Goal: Transaction & Acquisition: Purchase product/service

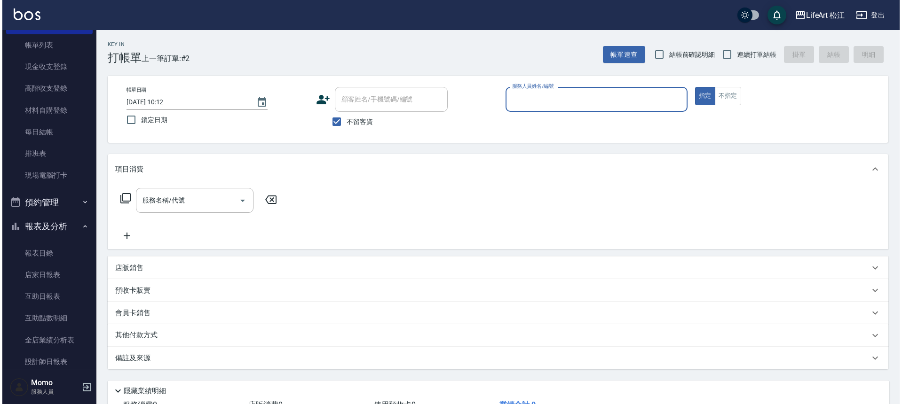
scroll to position [162, 0]
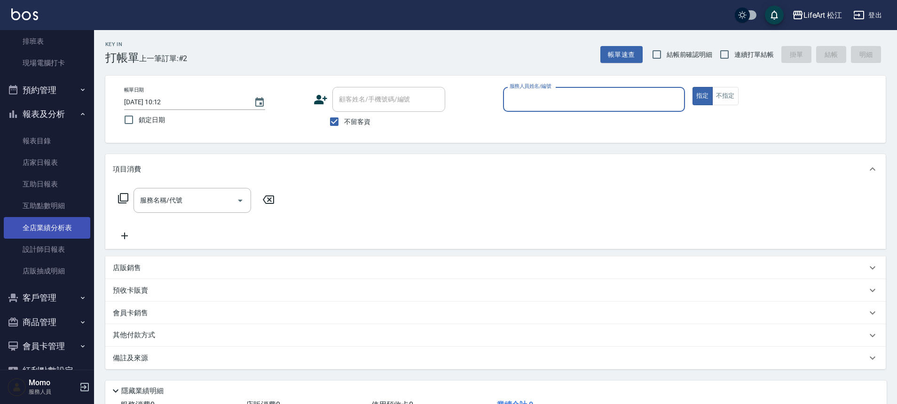
click at [32, 221] on link "全店業績分析表" at bounding box center [47, 228] width 87 height 22
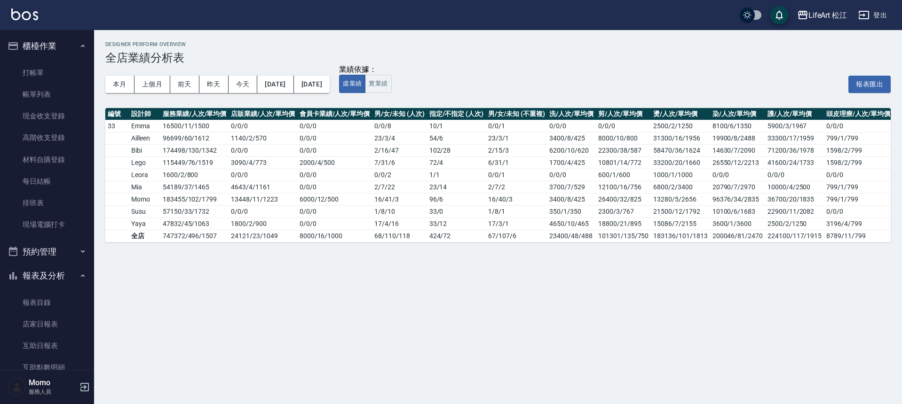
click at [41, 57] on button "櫃檯作業" at bounding box center [47, 46] width 87 height 24
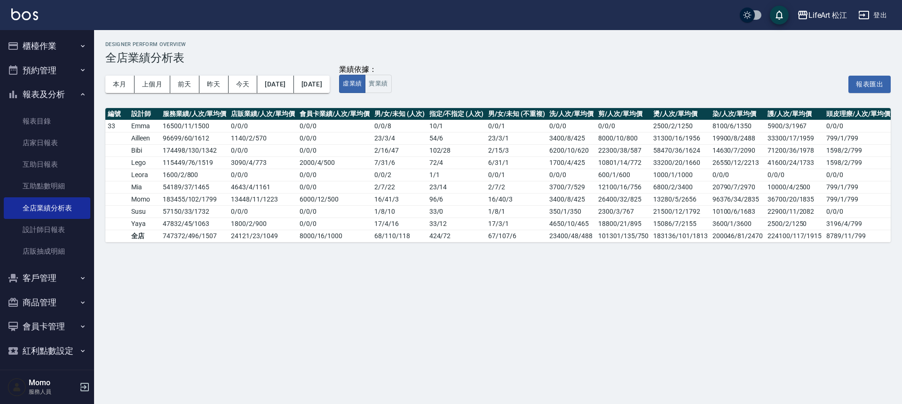
click at [48, 56] on button "櫃檯作業" at bounding box center [47, 46] width 87 height 24
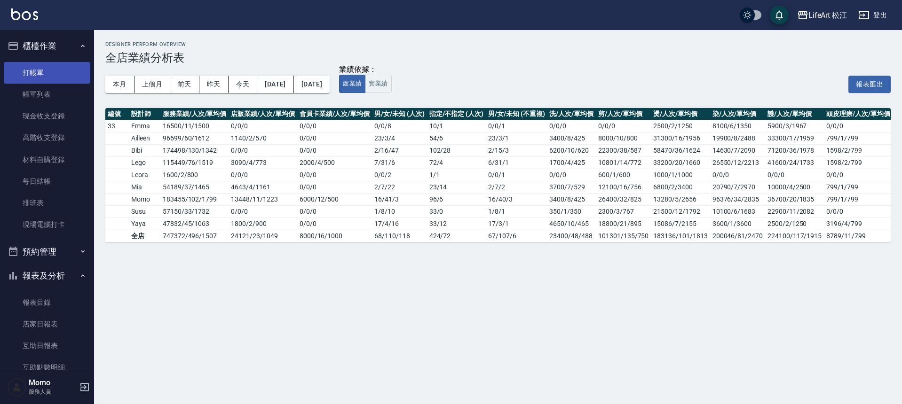
click at [51, 75] on link "打帳單" at bounding box center [47, 73] width 87 height 22
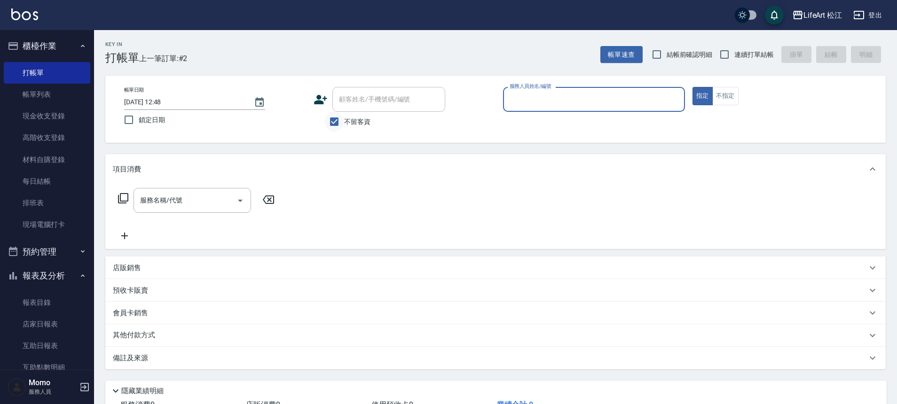
click at [334, 121] on input "不留客資" at bounding box center [334, 122] width 20 height 20
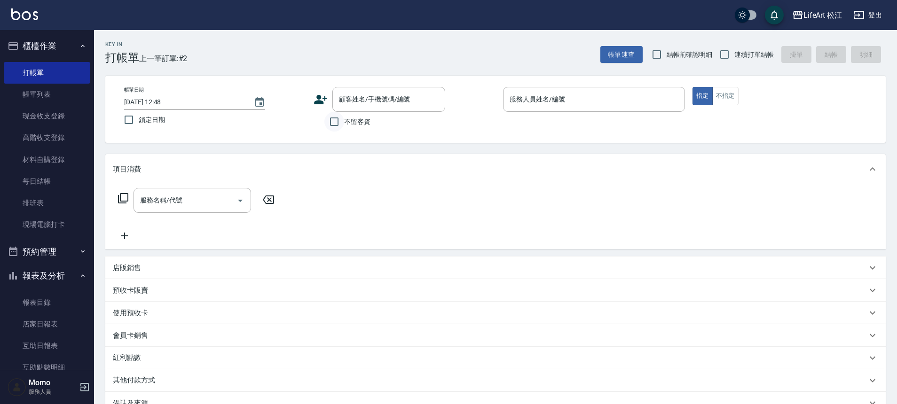
click at [338, 123] on input "不留客資" at bounding box center [334, 122] width 20 height 20
checkbox input "true"
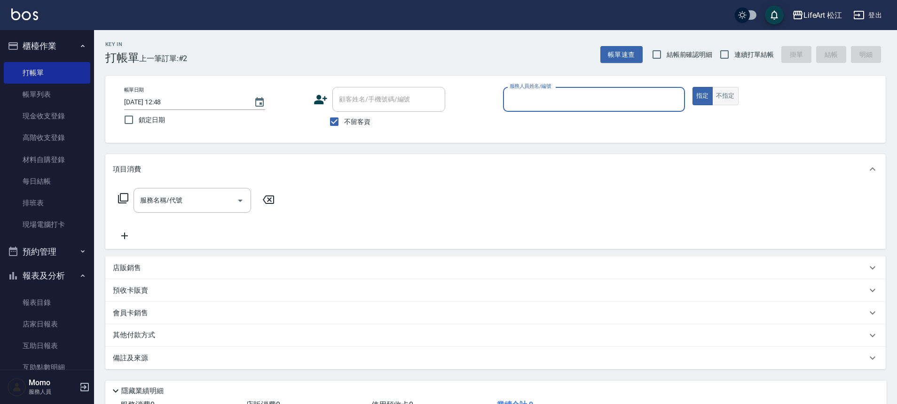
click at [733, 90] on button "不指定" at bounding box center [725, 96] width 26 height 18
click at [629, 105] on input "服務人員姓名/編號" at bounding box center [593, 99] width 173 height 16
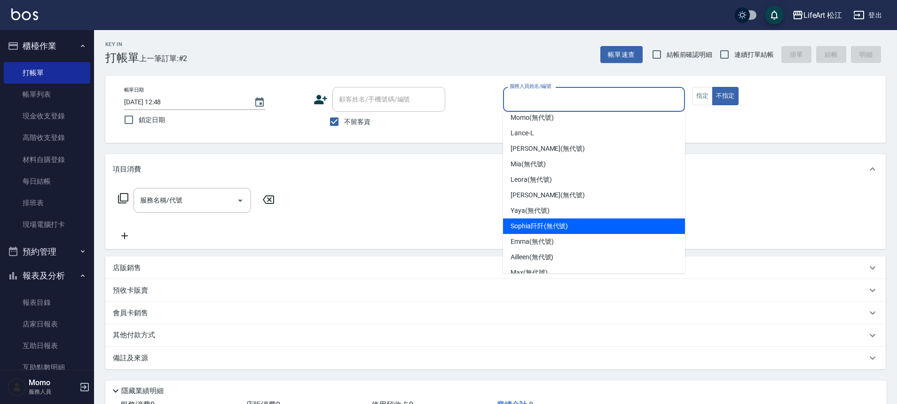
scroll to position [110, 0]
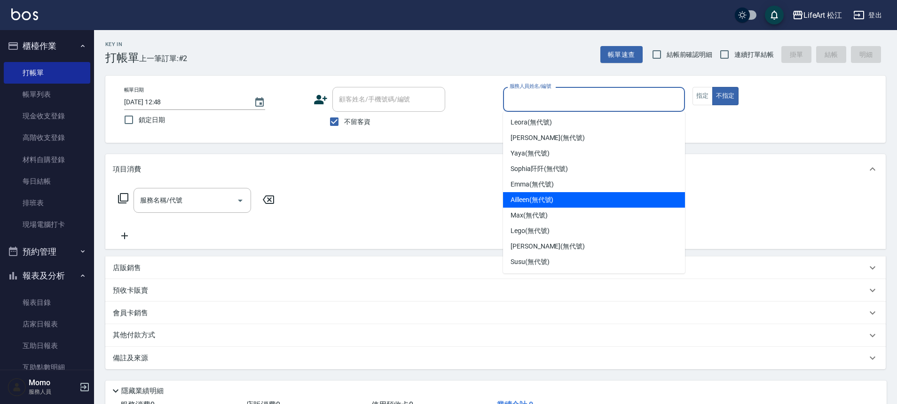
click at [528, 200] on span "Ailleen (無代號)" at bounding box center [532, 200] width 43 height 10
type input "Ailleen(無代號)"
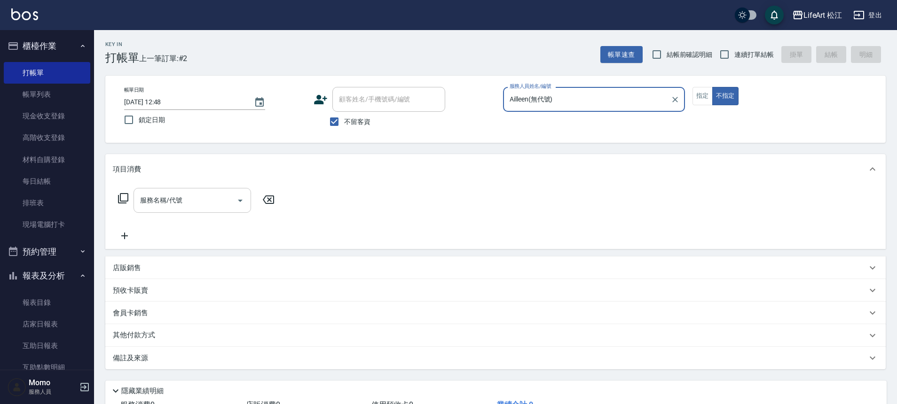
click at [225, 210] on div "服務名稱/代號" at bounding box center [193, 200] width 118 height 25
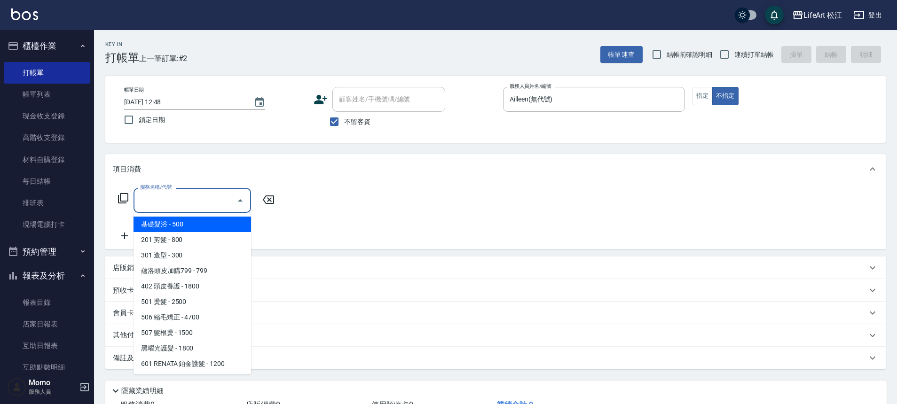
click at [215, 230] on span "基礎髮浴 - 500" at bounding box center [193, 225] width 118 height 16
type input "基礎髮浴 (101)"
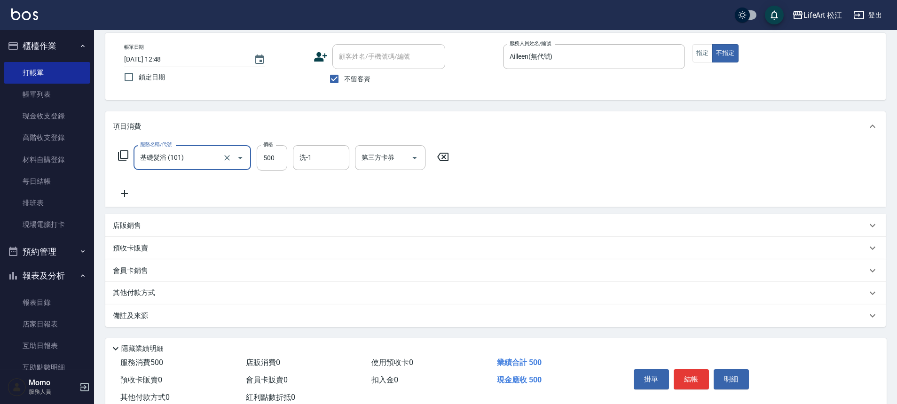
scroll to position [72, 0]
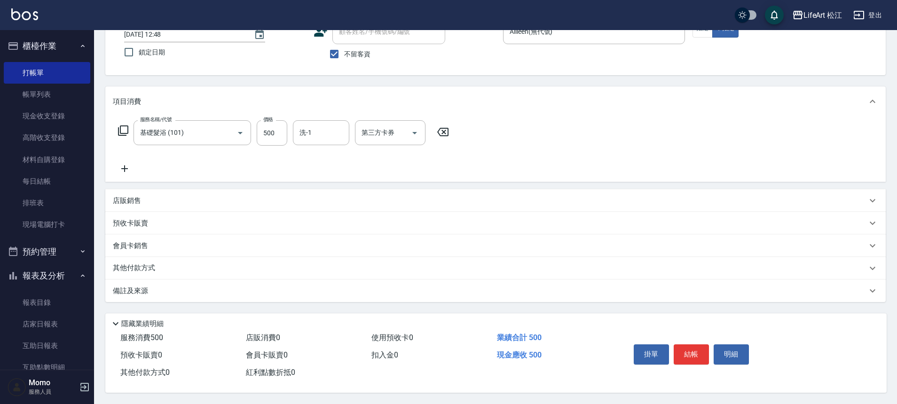
drag, startPoint x: 253, startPoint y: 292, endPoint x: 385, endPoint y: 272, distance: 133.6
click at [385, 272] on div "項目消費 服務名稱/代號 基礎髮浴 (101) 服務名稱/代號 價格 500 價格 洗-1 洗-1 第三方卡券 第三方卡券 店販銷售 服務人員姓名/編號 服務…" at bounding box center [495, 195] width 780 height 216
click at [382, 286] on div "備註及來源" at bounding box center [490, 291] width 754 height 10
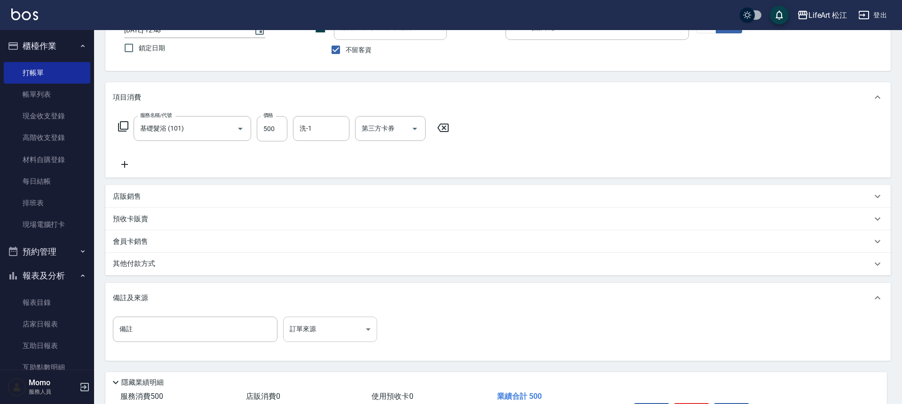
click at [349, 324] on body "LifeArt 松江 登出 櫃檯作業 打帳單 帳單列表 現金收支登錄 高階收支登錄 材料自購登錄 每日結帳 排班表 現場電腦打卡 預約管理 預約管理 單日預約…" at bounding box center [451, 195] width 902 height 535
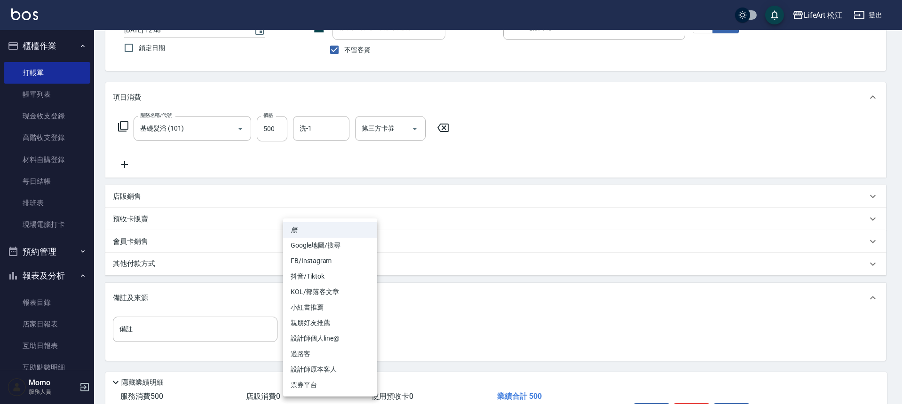
click at [325, 347] on li "過路客" at bounding box center [330, 355] width 94 height 16
type input "過路客"
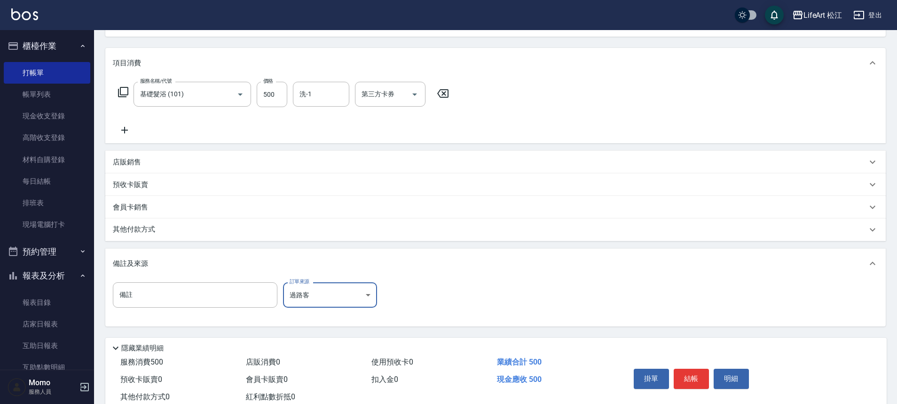
scroll to position [135, 0]
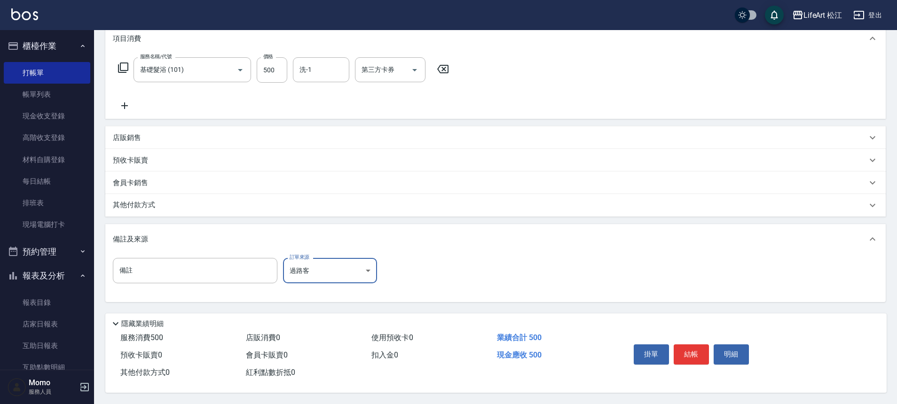
click at [698, 348] on button "結帳" at bounding box center [691, 355] width 35 height 20
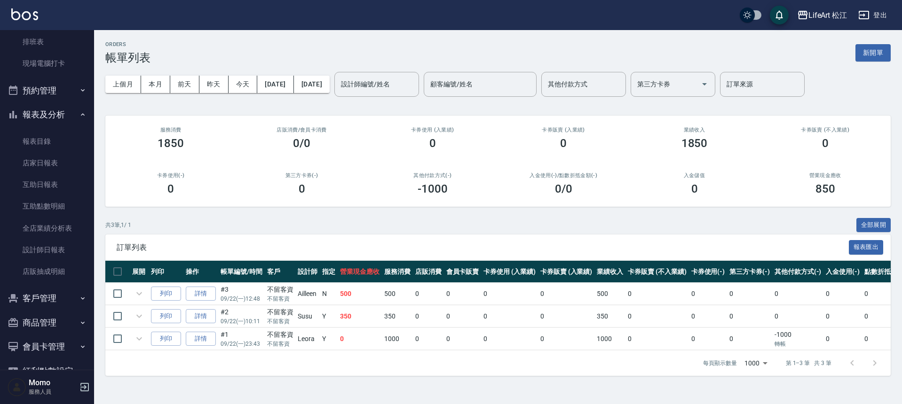
scroll to position [184, 0]
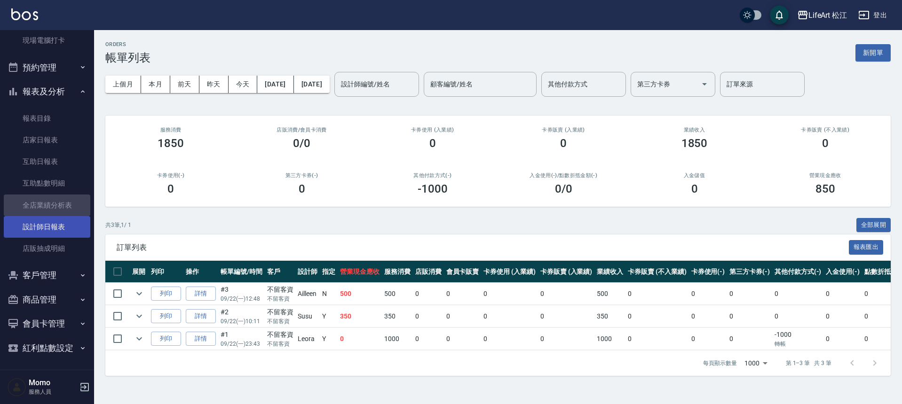
drag, startPoint x: 50, startPoint y: 211, endPoint x: 50, endPoint y: 216, distance: 5.6
click at [50, 211] on link "全店業績分析表" at bounding box center [47, 206] width 87 height 22
